Goal: Check status: Check status

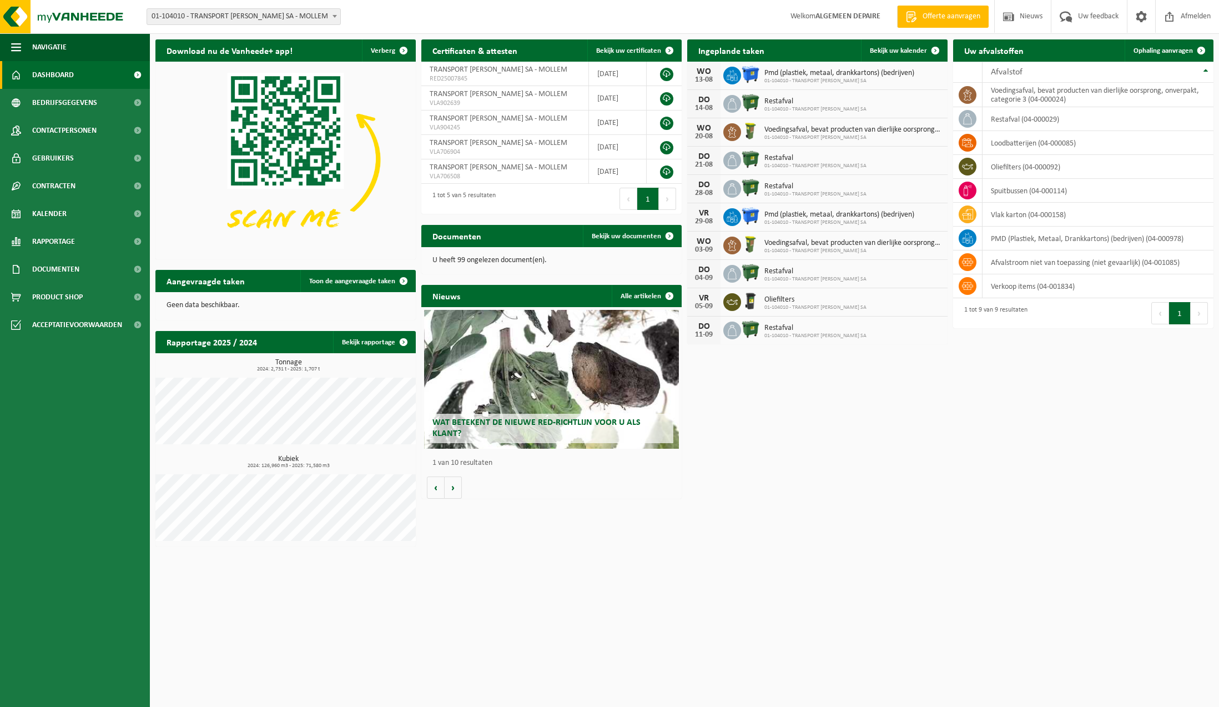
click at [836, 130] on span "Voedingsafval, bevat producten van dierlijke oorsprong, onverpakt, categorie 3" at bounding box center [853, 129] width 178 height 9
click at [49, 209] on span "Kalender" at bounding box center [49, 214] width 34 height 28
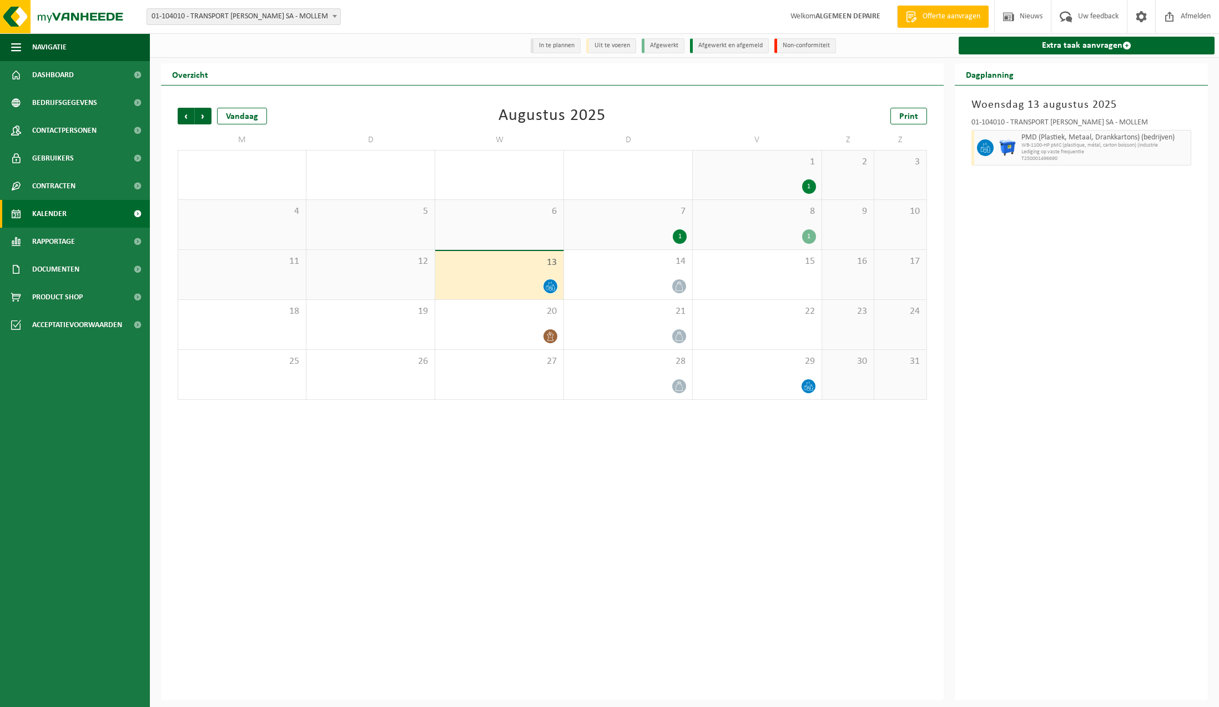
click at [465, 275] on div "13" at bounding box center [499, 275] width 128 height 48
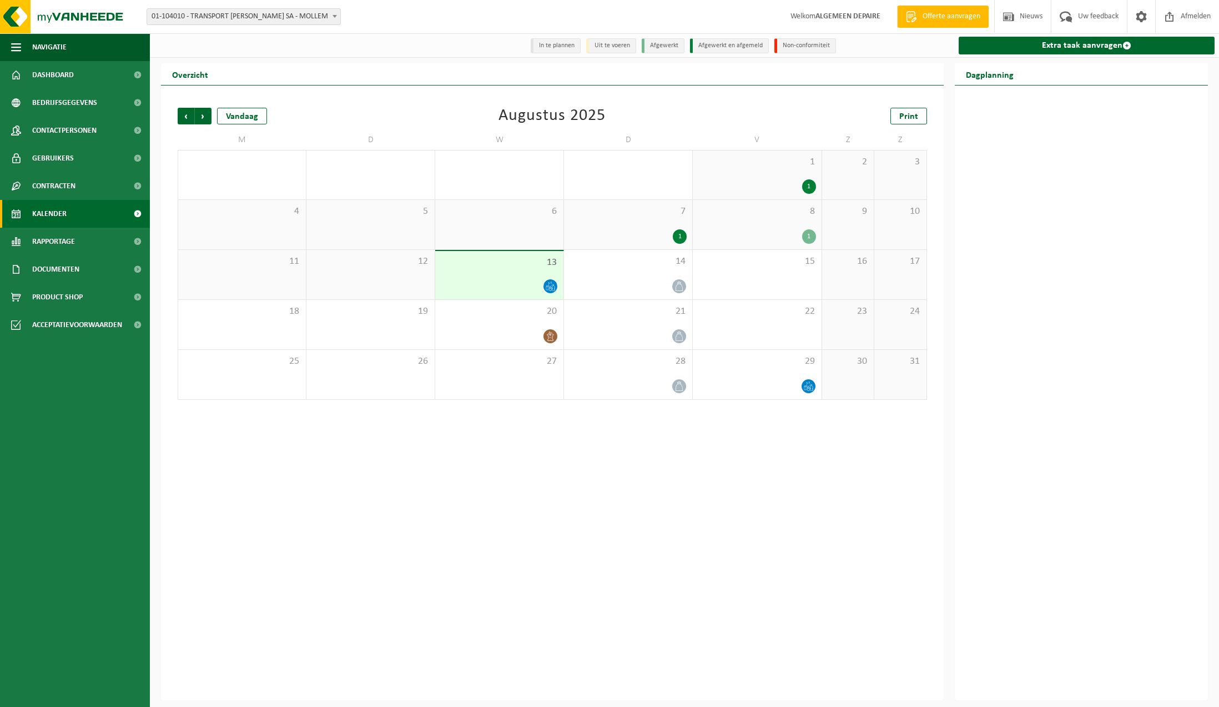
click at [465, 275] on div "13" at bounding box center [499, 275] width 128 height 48
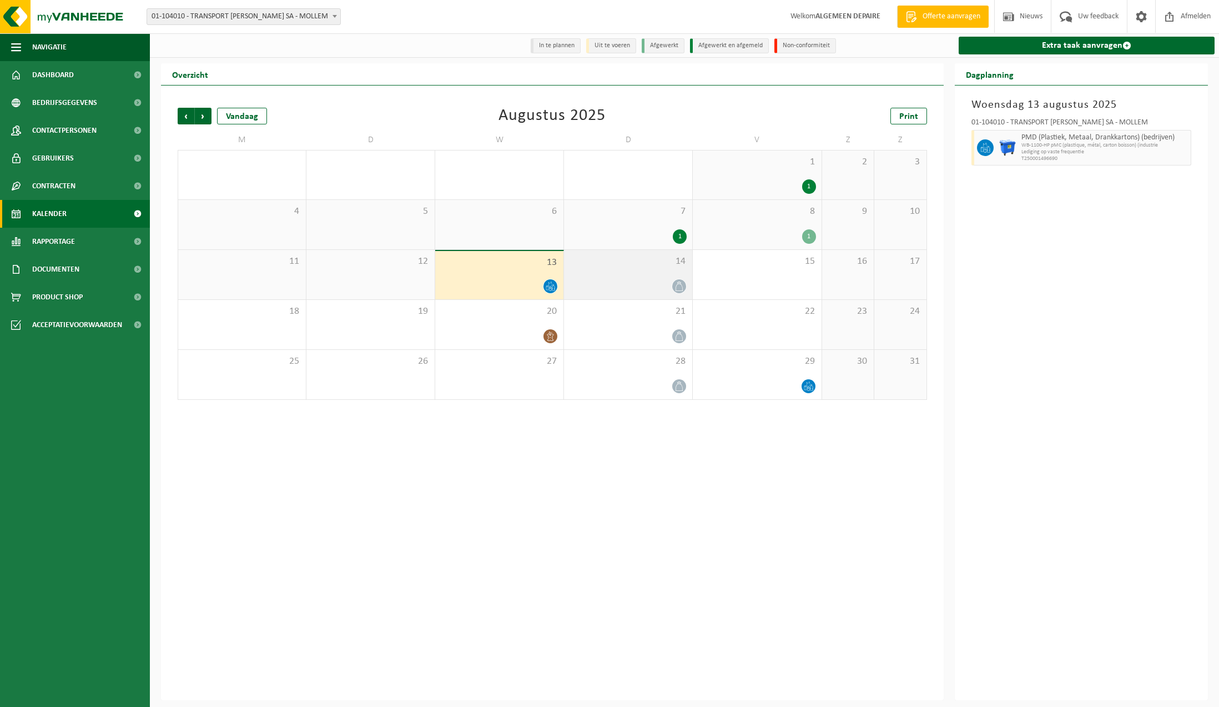
click at [641, 284] on div at bounding box center [628, 286] width 117 height 15
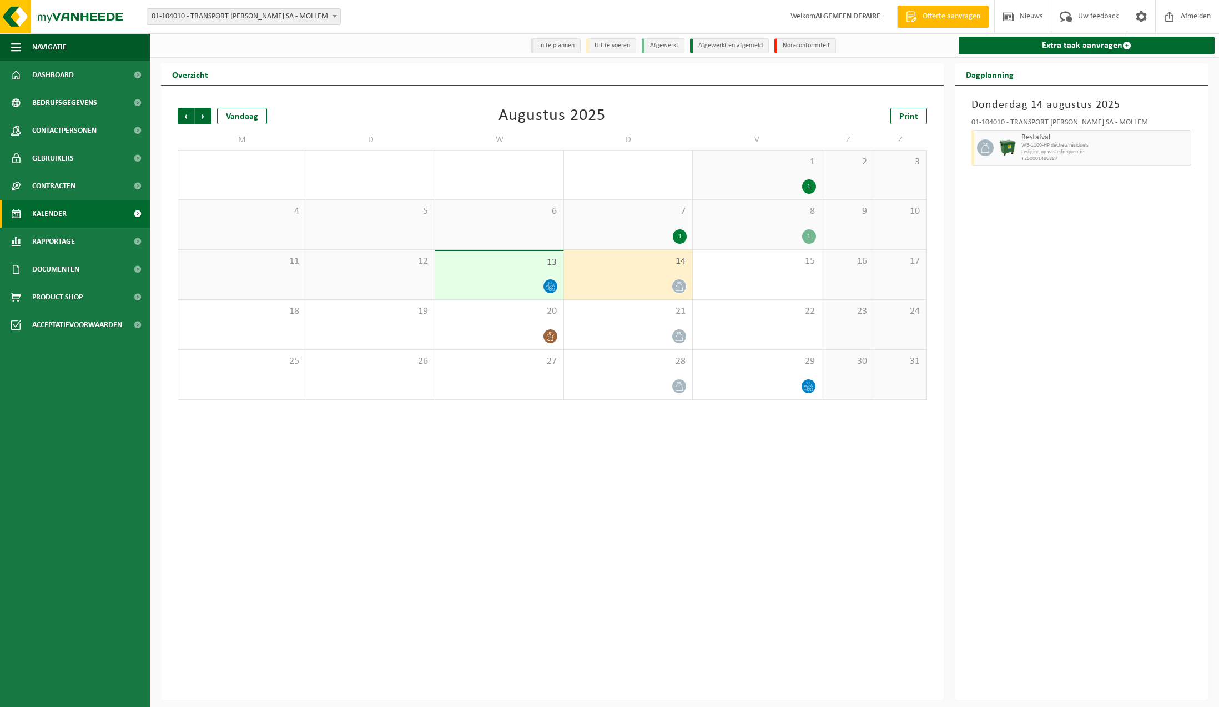
click at [505, 283] on div at bounding box center [499, 286] width 117 height 15
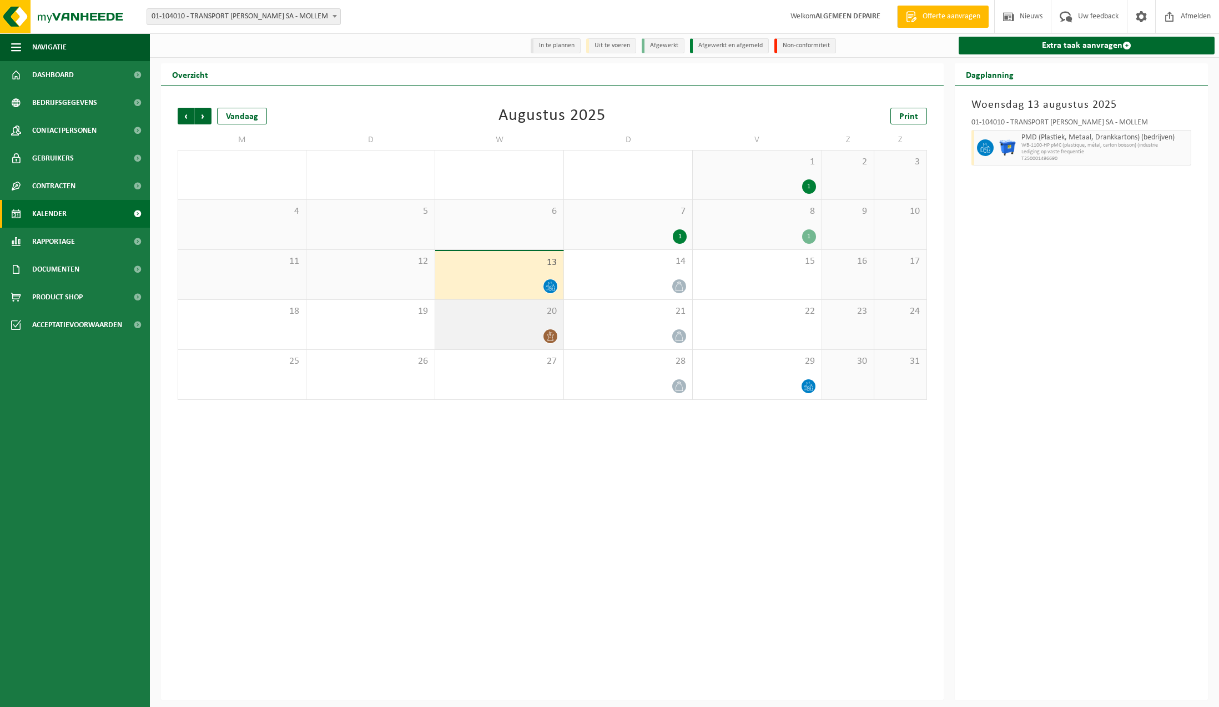
click at [494, 330] on div at bounding box center [499, 336] width 117 height 15
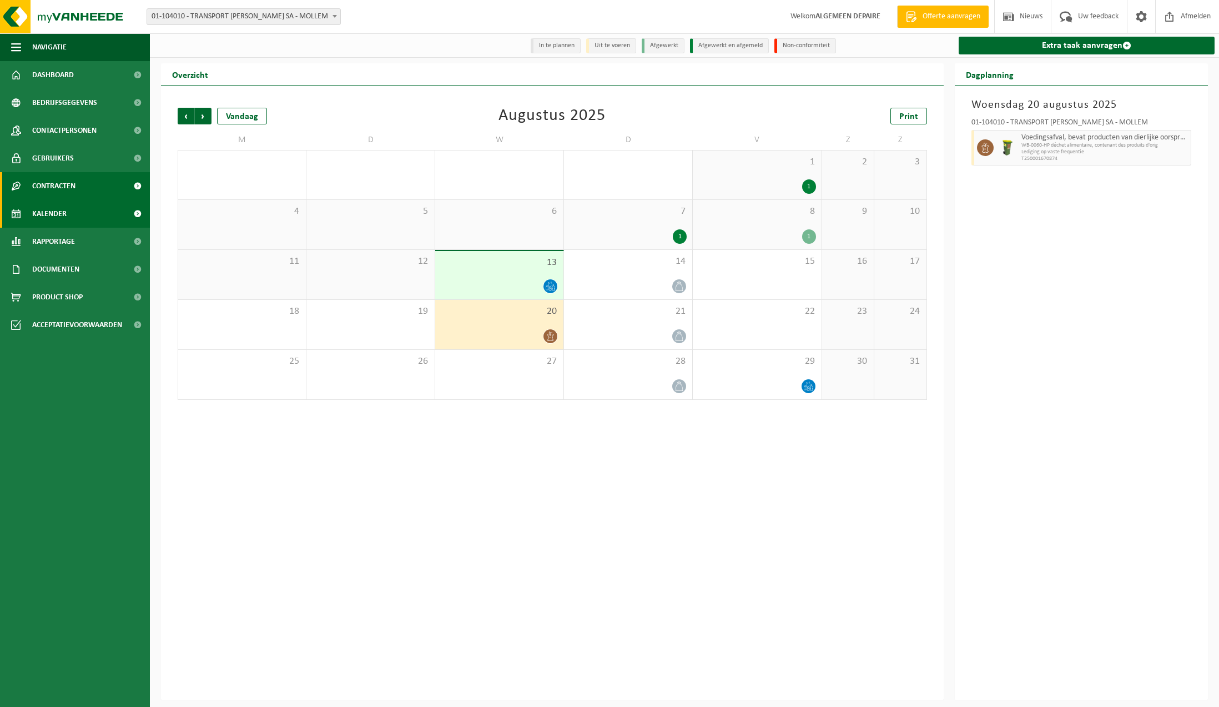
click at [58, 186] on span "Contracten" at bounding box center [53, 186] width 43 height 28
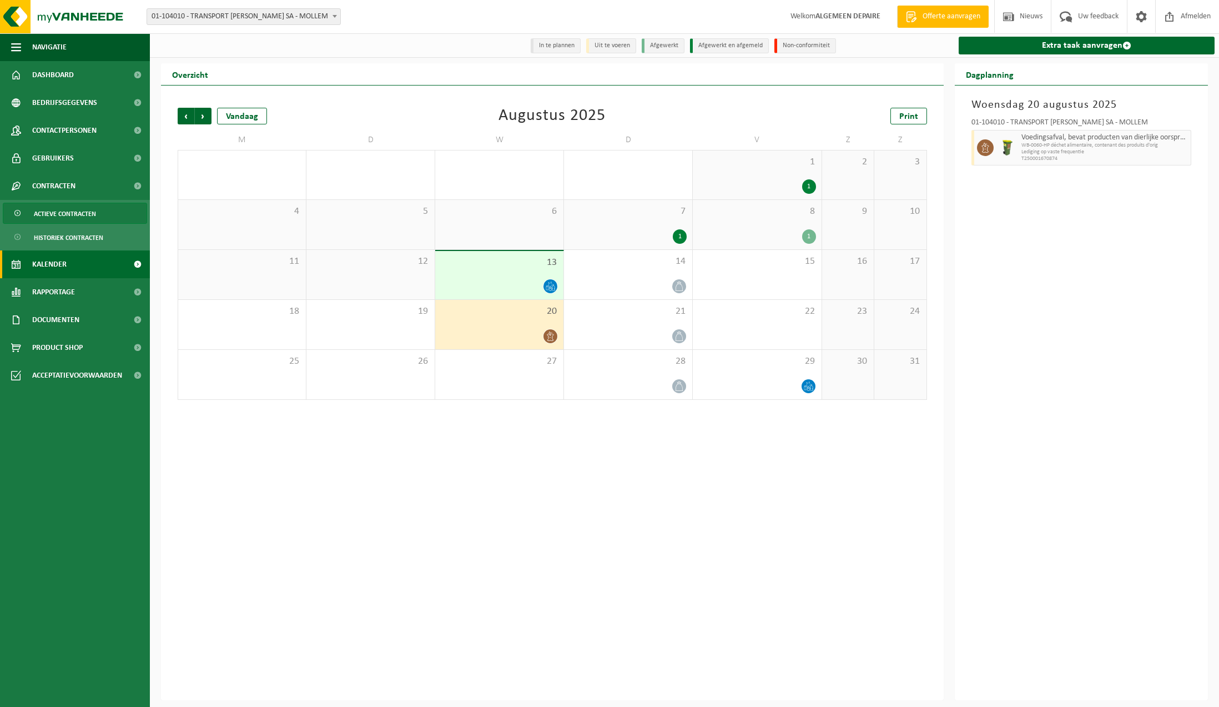
click at [54, 214] on span "Actieve contracten" at bounding box center [65, 213] width 62 height 21
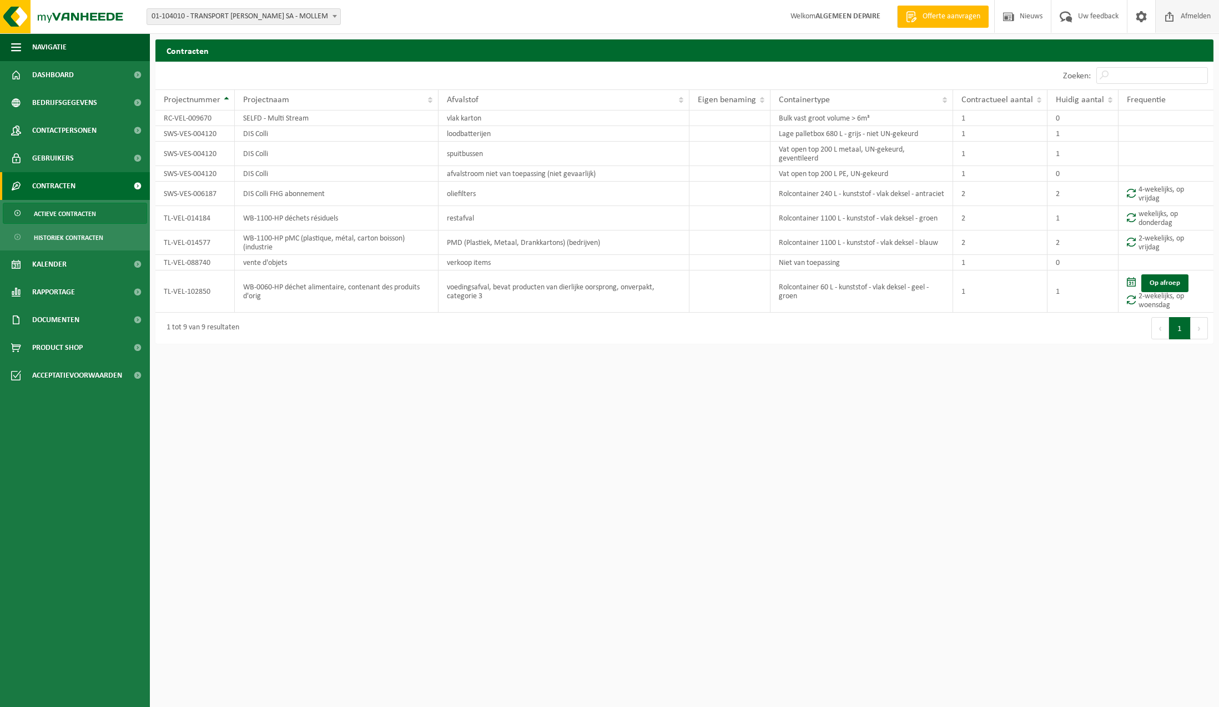
click at [1192, 18] on span "Afmelden" at bounding box center [1196, 16] width 36 height 33
